Goal: Information Seeking & Learning: Find specific fact

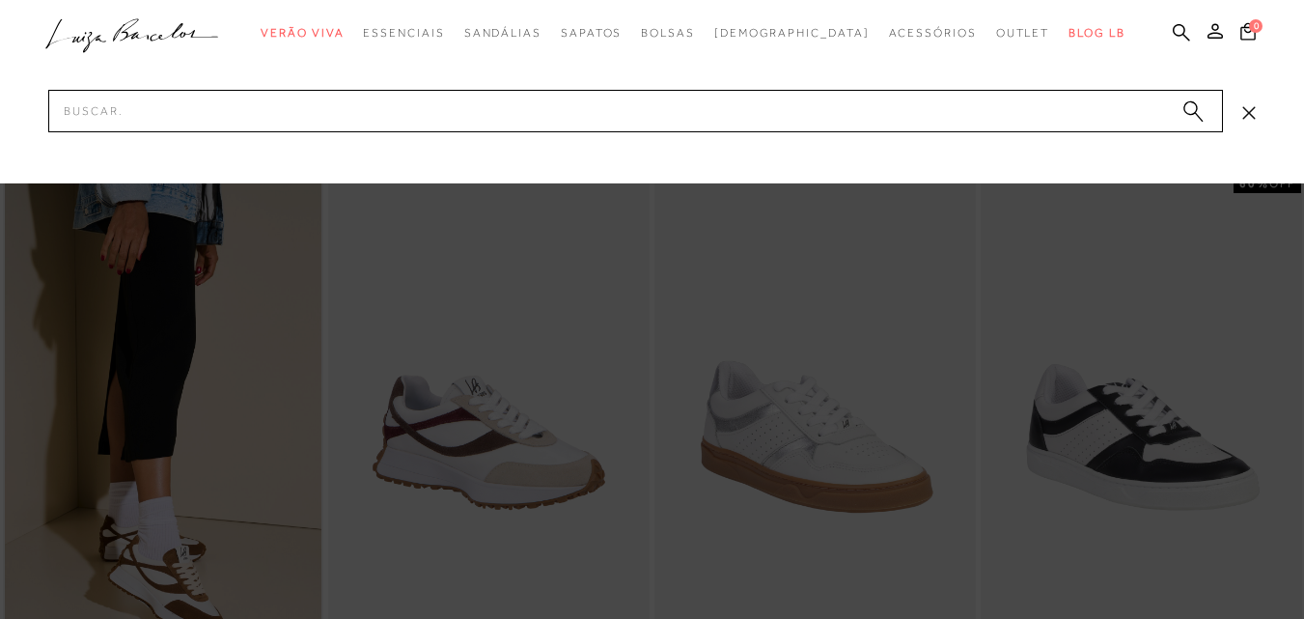
click at [256, 109] on input "Pesquisar" at bounding box center [635, 111] width 1174 height 42
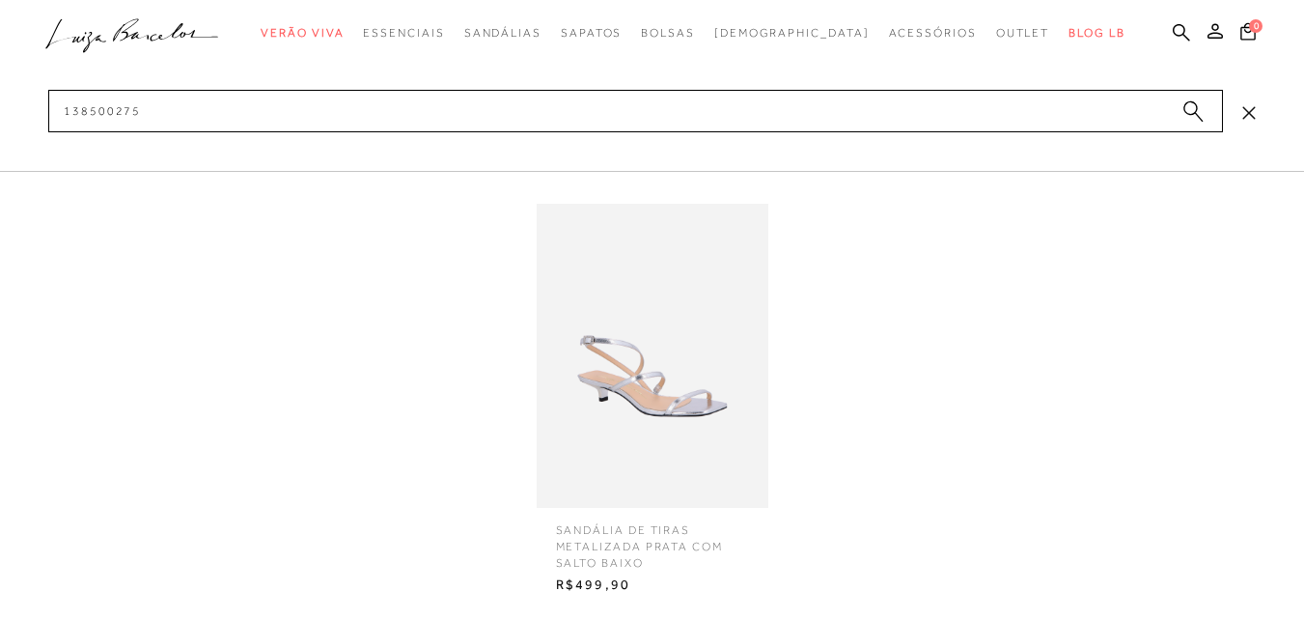
type input "138500275"
click at [624, 358] on img at bounding box center [653, 356] width 232 height 304
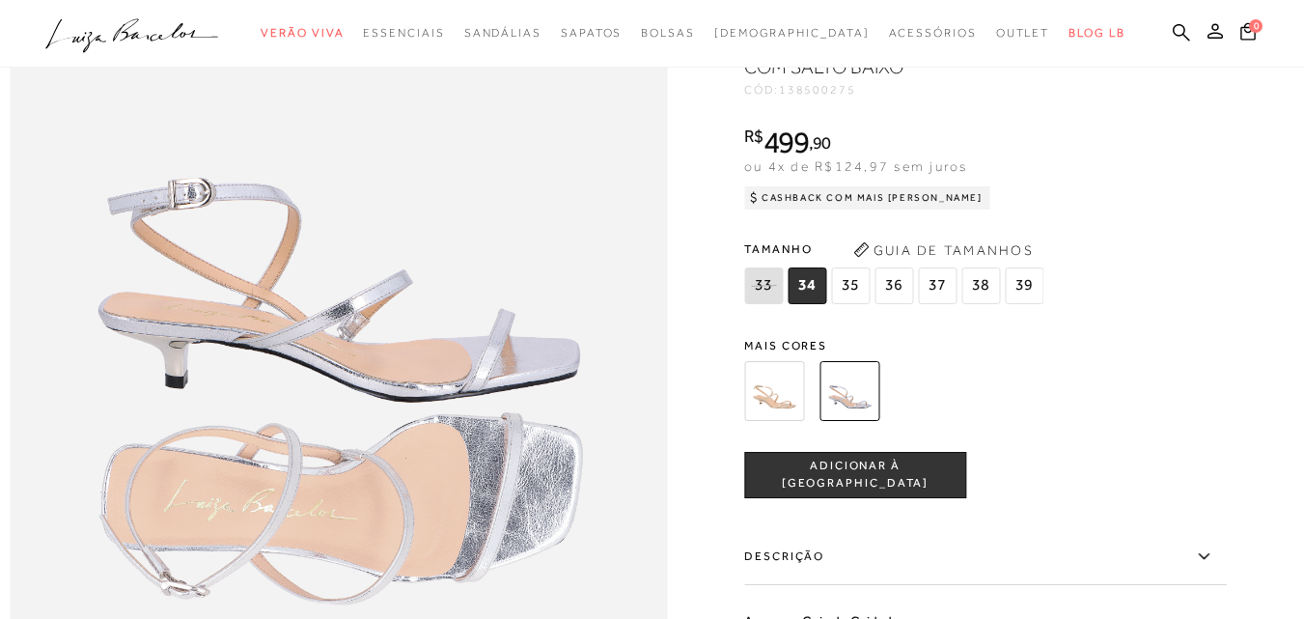
click at [781, 421] on img at bounding box center [774, 391] width 60 height 60
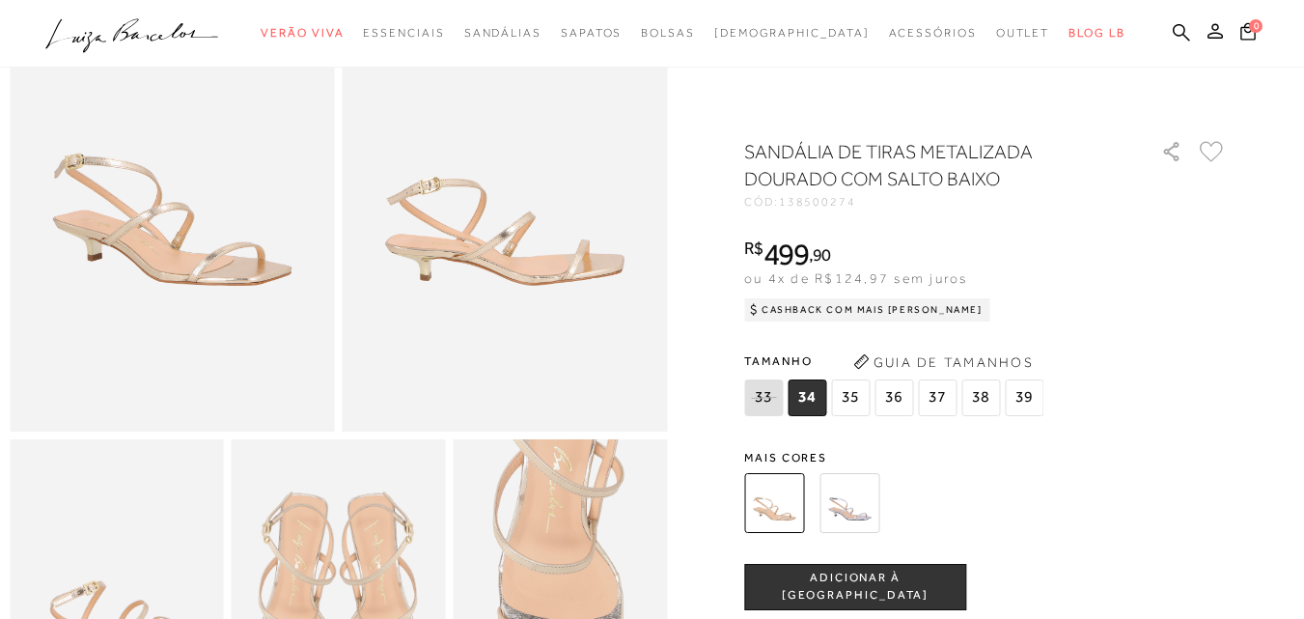
scroll to position [97, 0]
